Goal: Find specific page/section: Find specific page/section

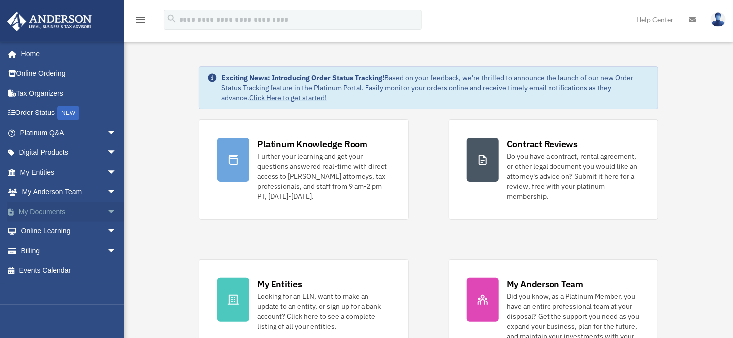
click at [78, 210] on link "My Documents arrow_drop_down" at bounding box center [69, 212] width 125 height 20
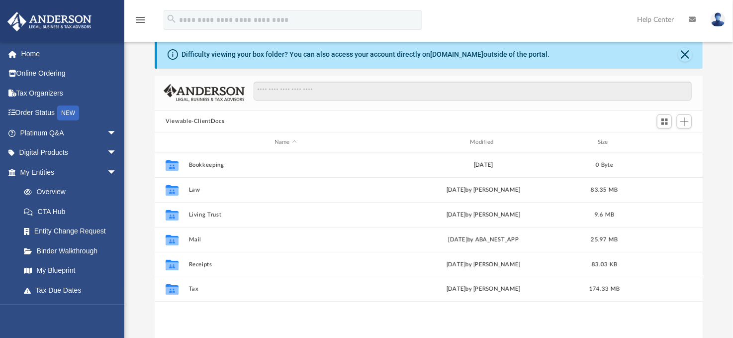
scroll to position [219, 540]
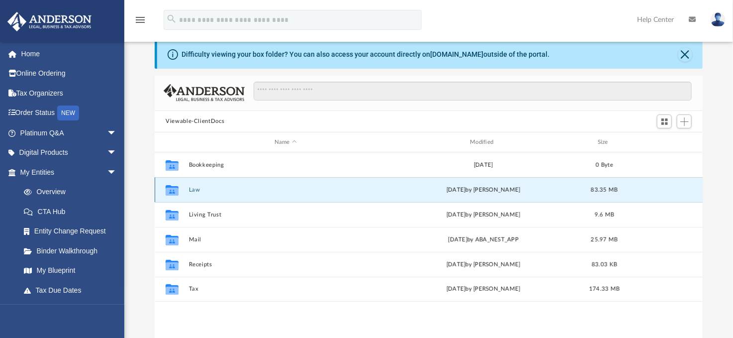
click at [196, 190] on button "Law" at bounding box center [286, 190] width 194 height 6
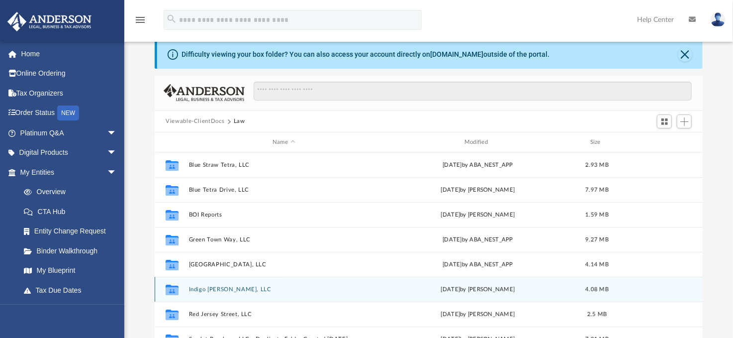
click at [244, 289] on button "Indigo Preston Oaks, LLC" at bounding box center [284, 289] width 190 height 6
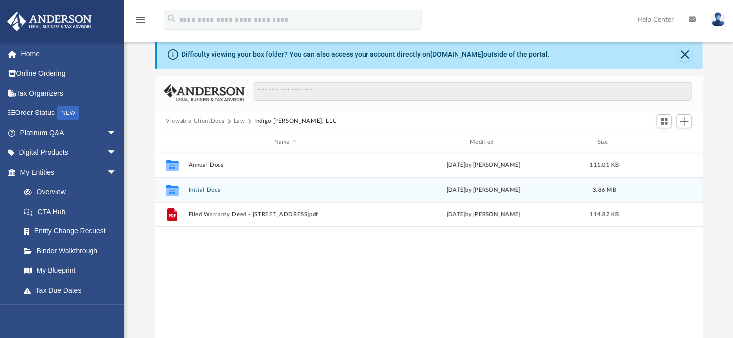
click at [205, 188] on button "Initial Docs" at bounding box center [286, 190] width 194 height 6
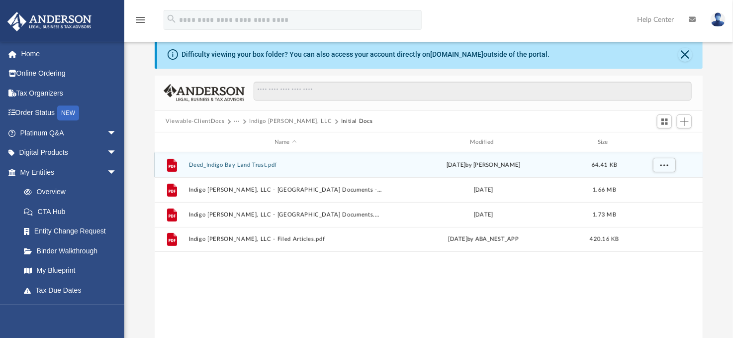
scroll to position [20, 0]
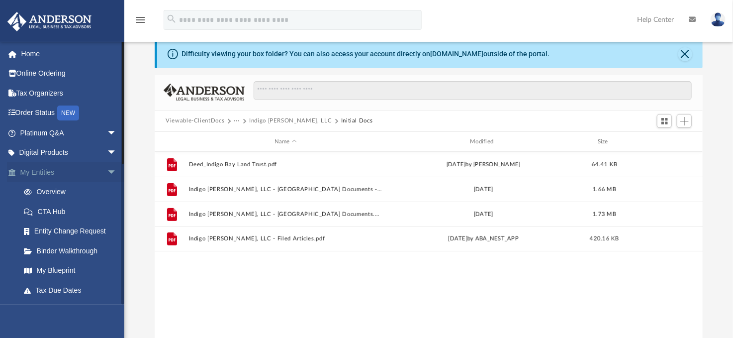
click at [49, 170] on link "My Entities arrow_drop_down" at bounding box center [69, 172] width 125 height 20
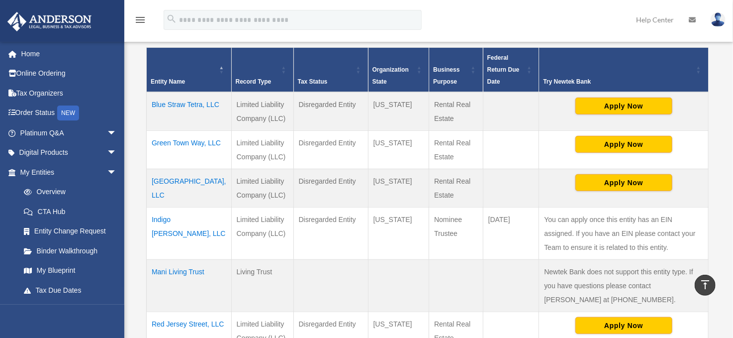
scroll to position [227, 0]
